Goal: Information Seeking & Learning: Learn about a topic

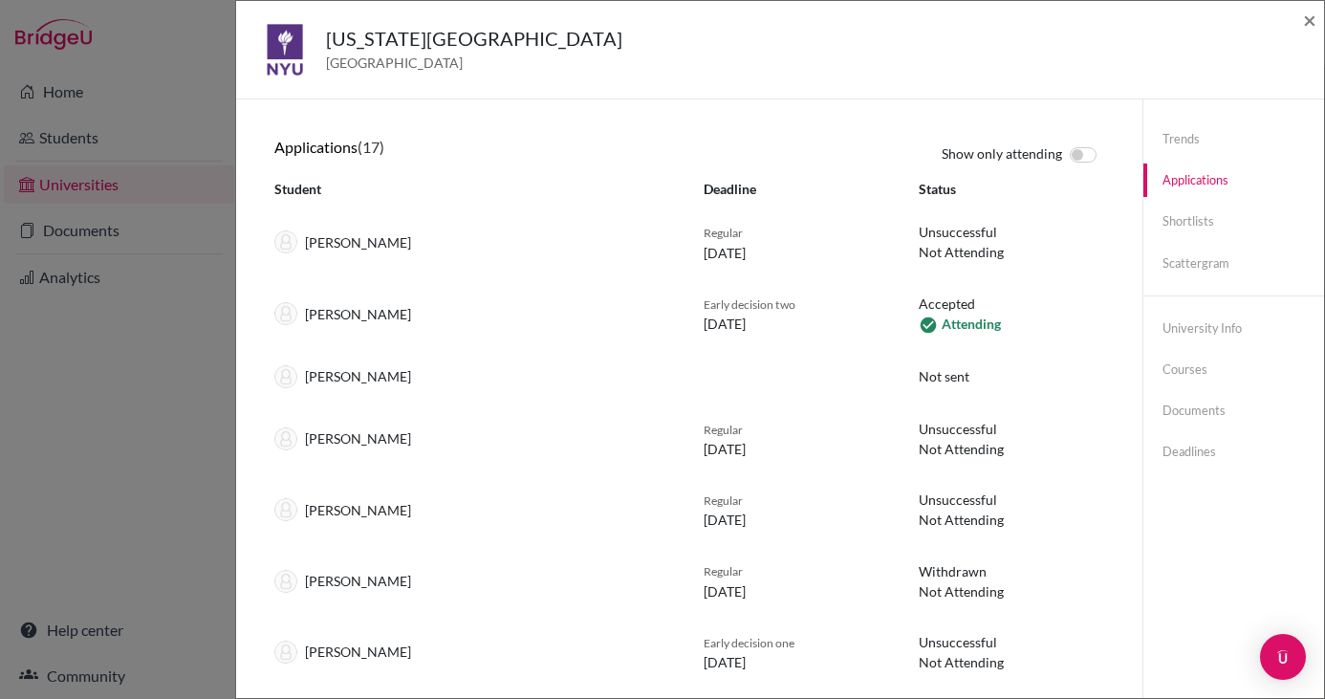
select select "2025"
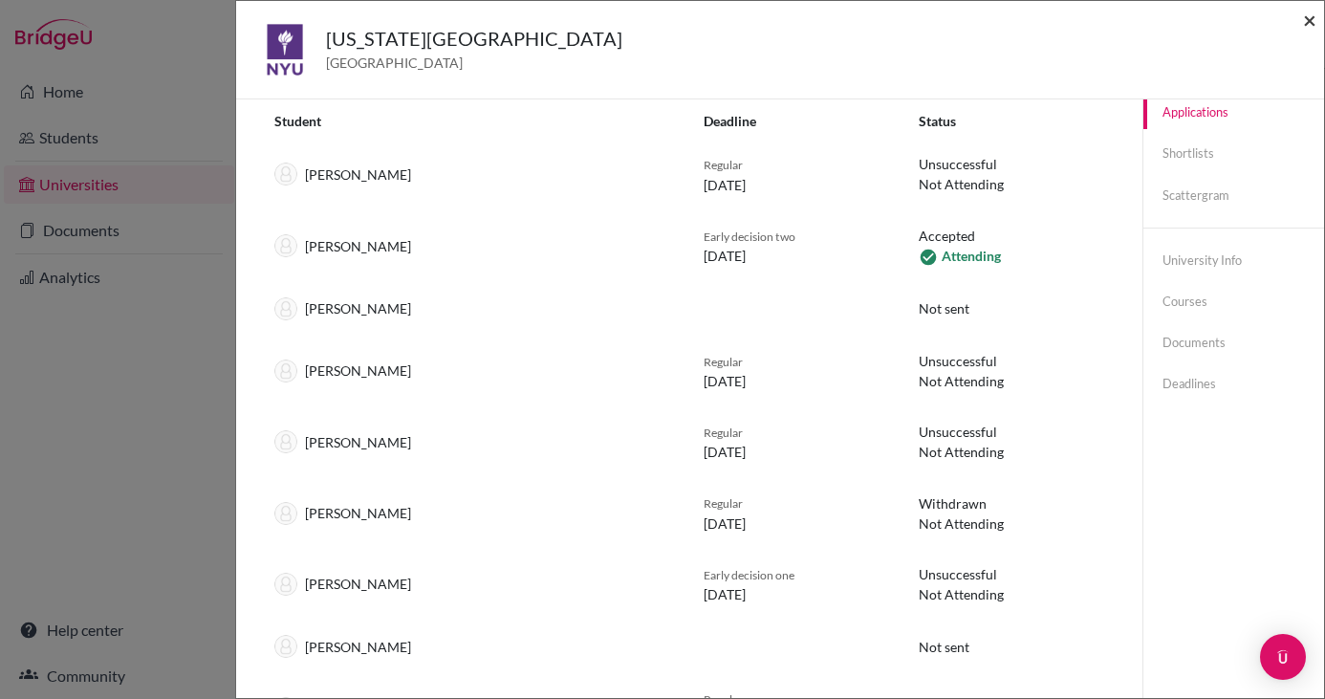
click at [1310, 11] on span "×" at bounding box center [1309, 20] width 13 height 28
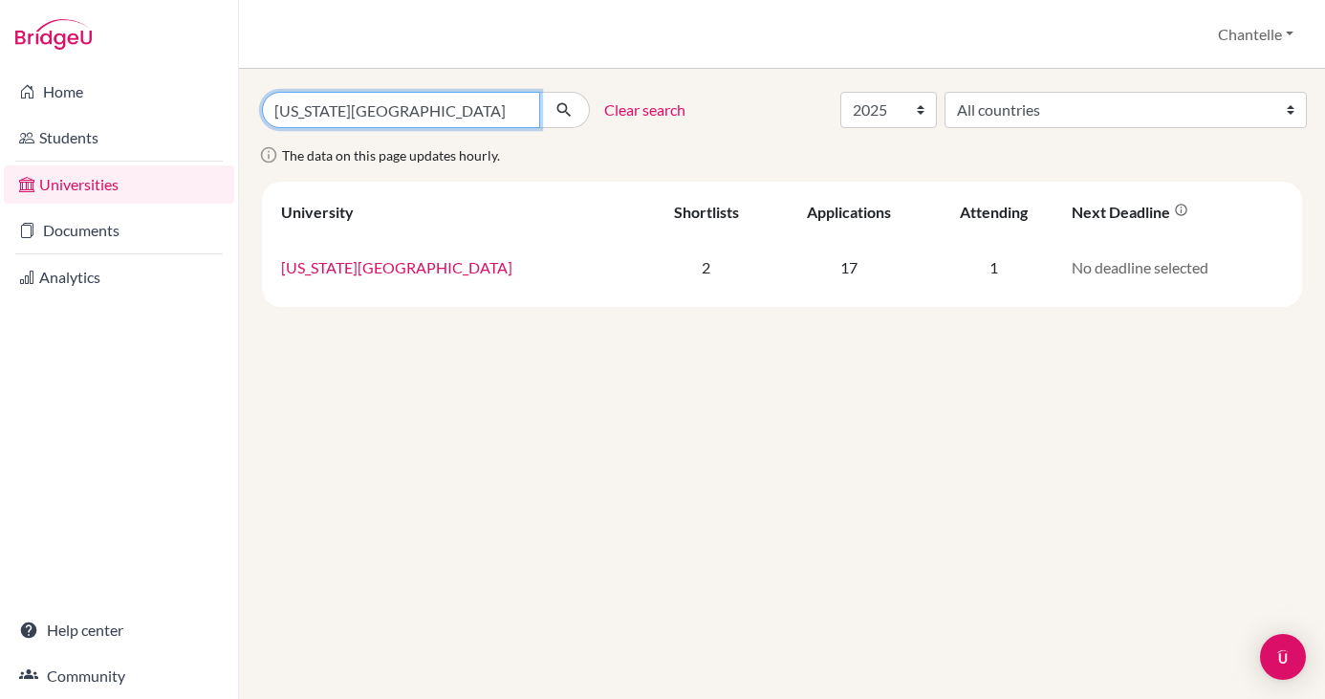
click at [310, 108] on input "new york university" at bounding box center [401, 110] width 278 height 36
type input "NORTHEASTERN"
click at [539, 92] on button "submit" at bounding box center [564, 110] width 51 height 36
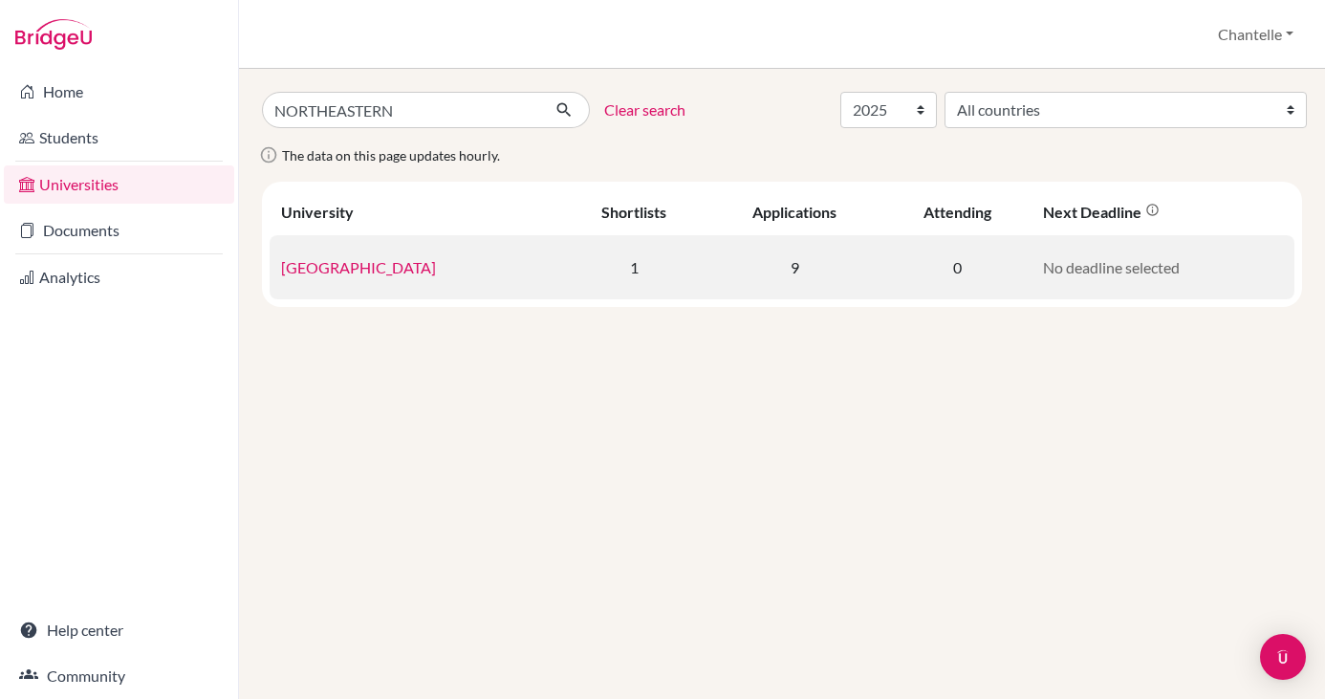
click at [385, 265] on link "[GEOGRAPHIC_DATA]" at bounding box center [358, 267] width 155 height 18
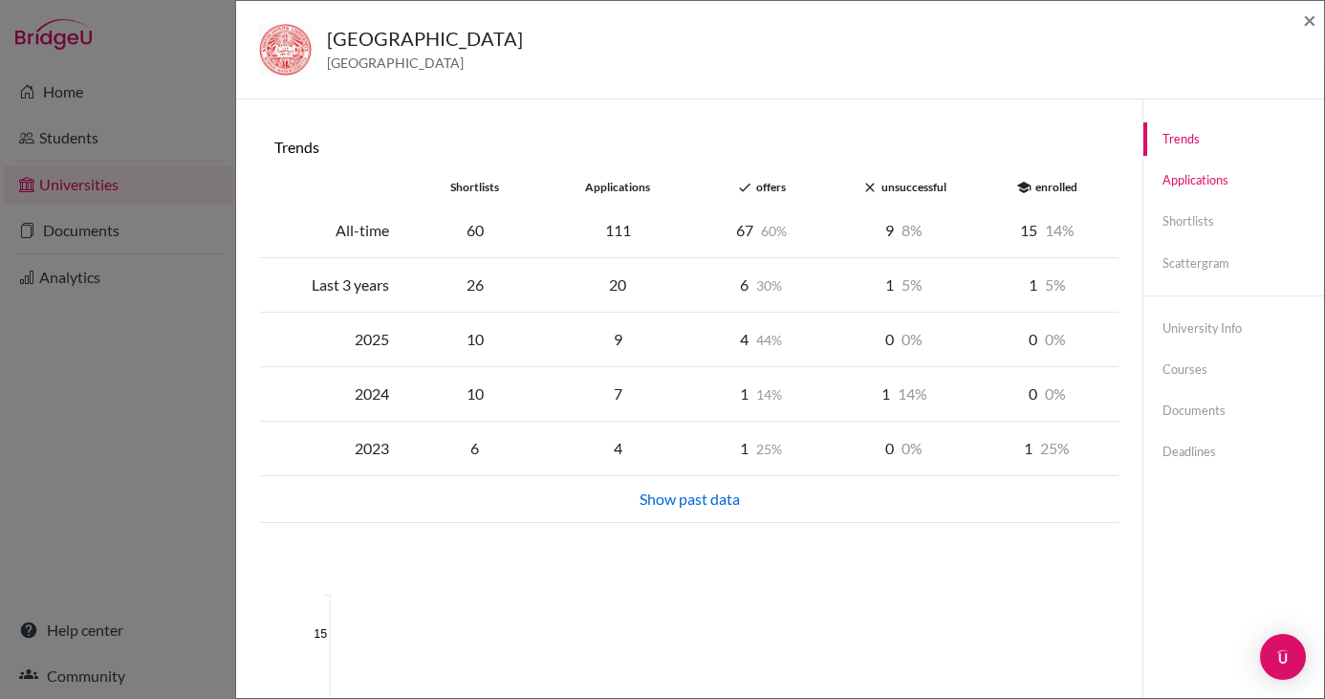
click at [1172, 189] on link "Applications" at bounding box center [1233, 179] width 181 height 33
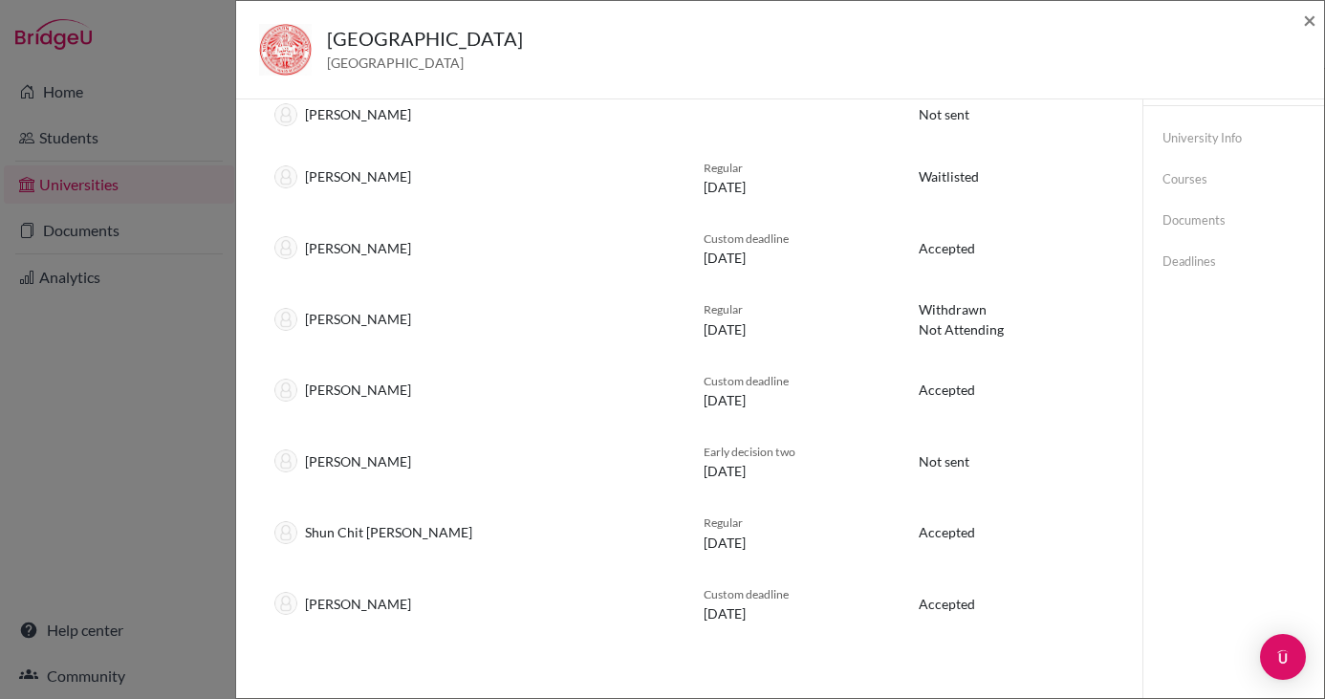
scroll to position [169, 0]
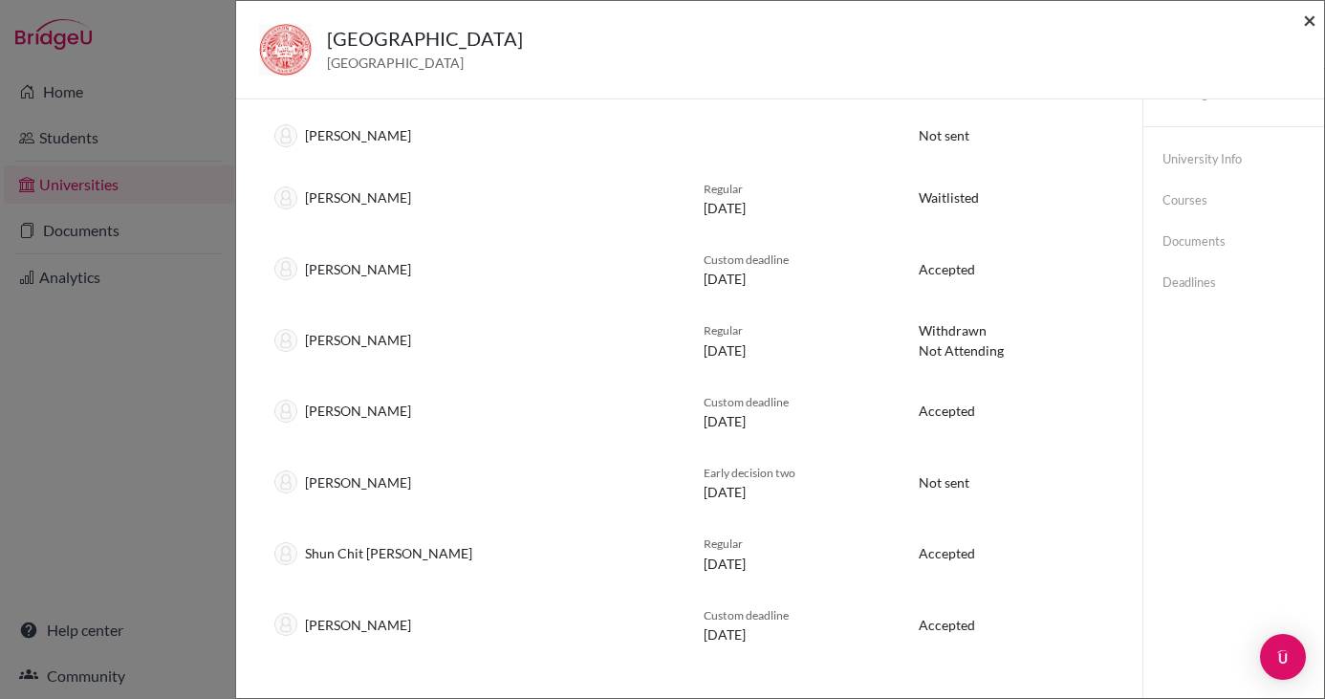
click at [1309, 21] on span "×" at bounding box center [1309, 20] width 13 height 28
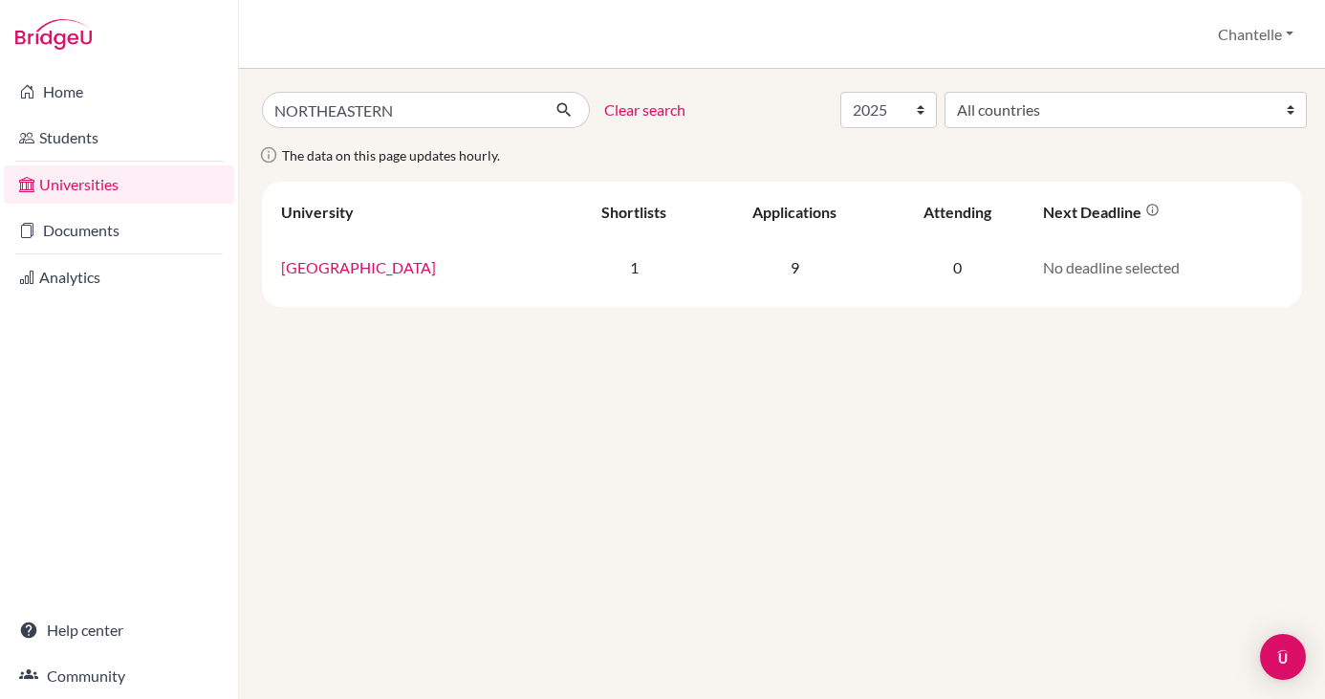
click at [1018, 131] on div "NORTHEASTERN Clear search All years 2026 2025 2024 2023 2022 2021 2020 2019 201…" at bounding box center [782, 199] width 1040 height 215
click at [937, 124] on select "All years 2026 2025 2024 2023 2022 2021 2020 2019 2018 2017 2016 2015 2014 2013…" at bounding box center [888, 110] width 97 height 36
select select "2024"
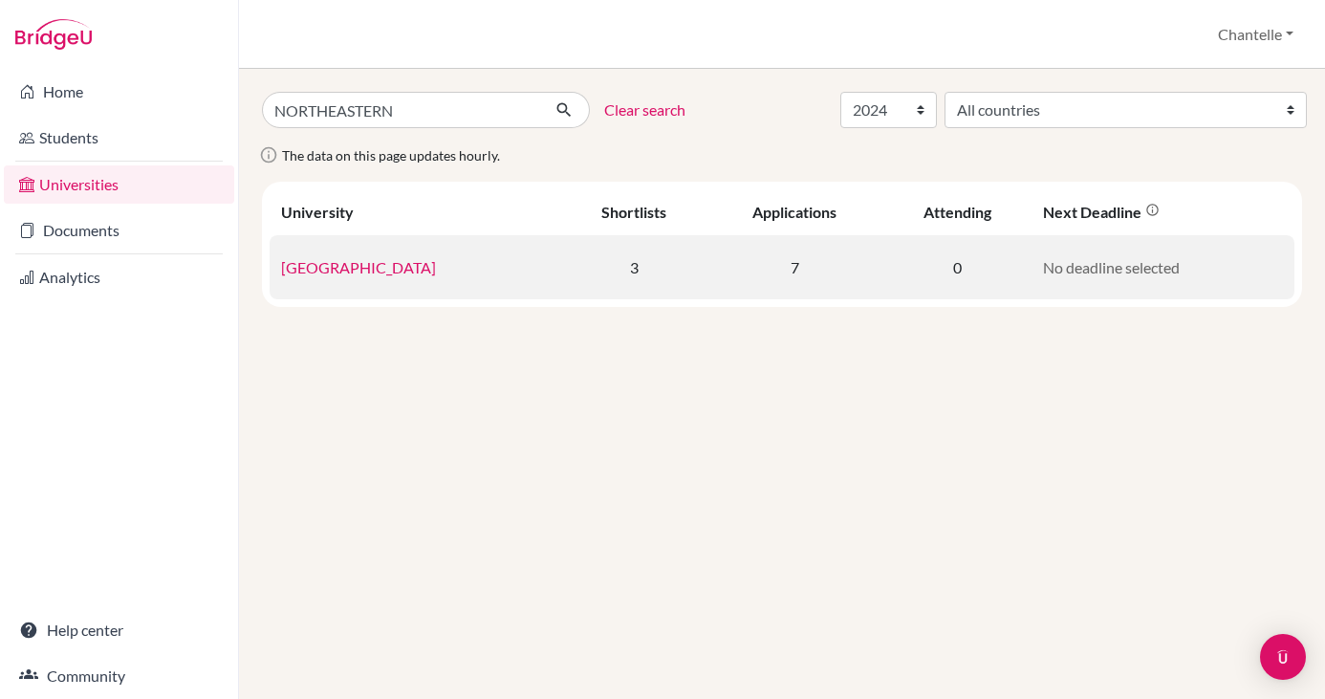
click at [423, 273] on link "[GEOGRAPHIC_DATA]" at bounding box center [358, 267] width 155 height 18
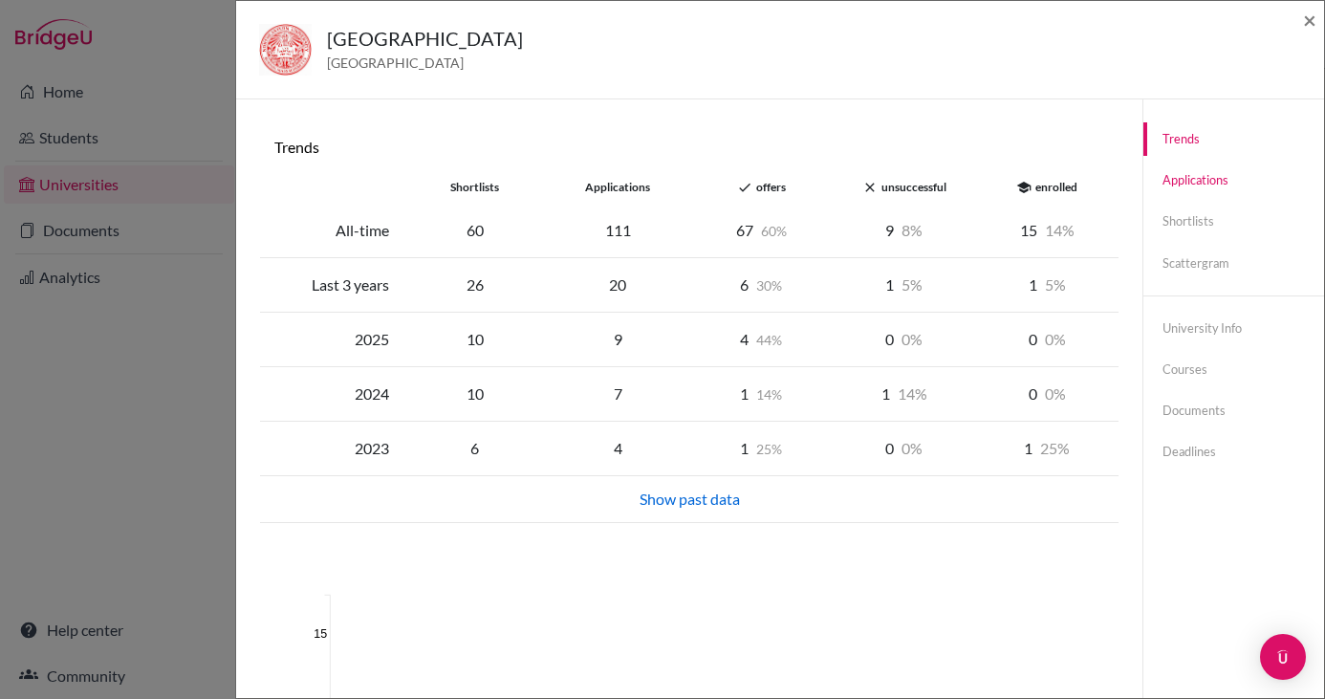
click at [1187, 175] on link "Applications" at bounding box center [1233, 179] width 181 height 33
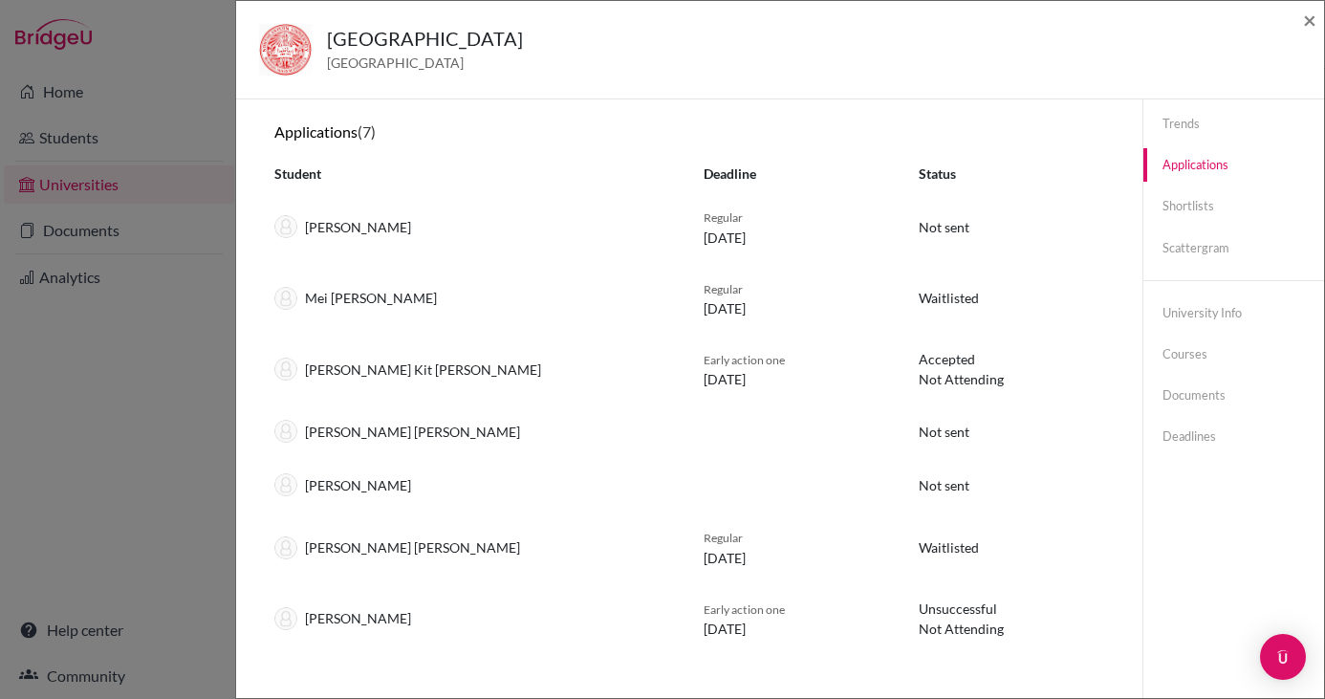
scroll to position [14, 0]
